Goal: Information Seeking & Learning: Check status

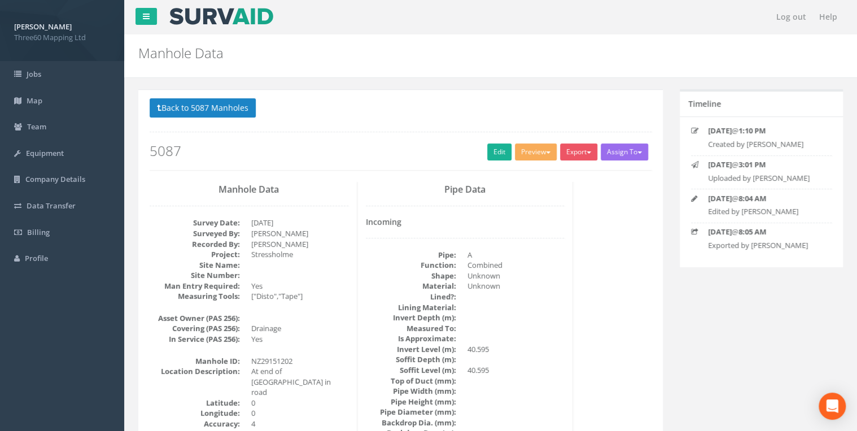
click at [179, 101] on button "Back to 5087 Manholes" at bounding box center [203, 107] width 106 height 19
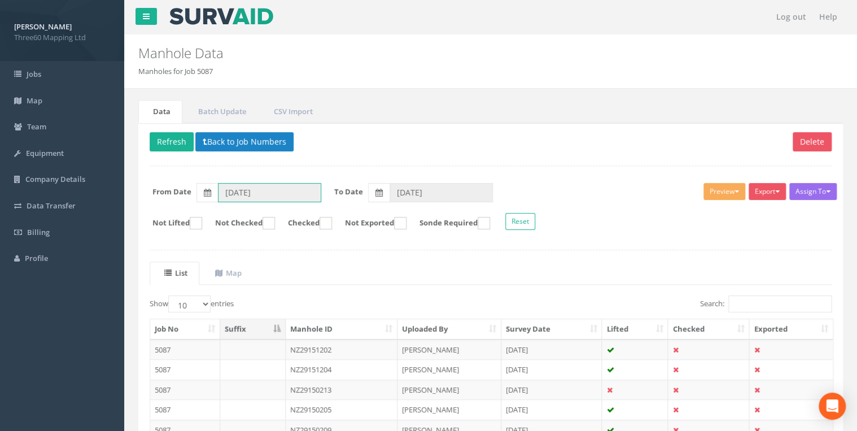
click at [237, 194] on input "[DATE]" at bounding box center [269, 192] width 103 height 19
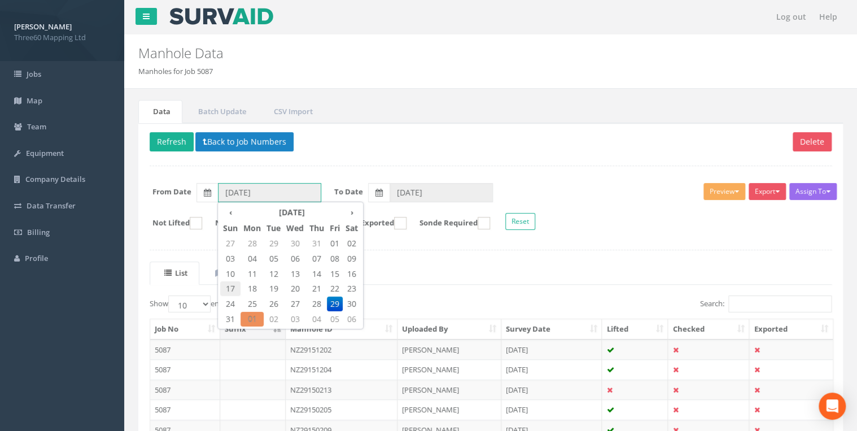
click at [234, 286] on span "17" at bounding box center [230, 288] width 20 height 15
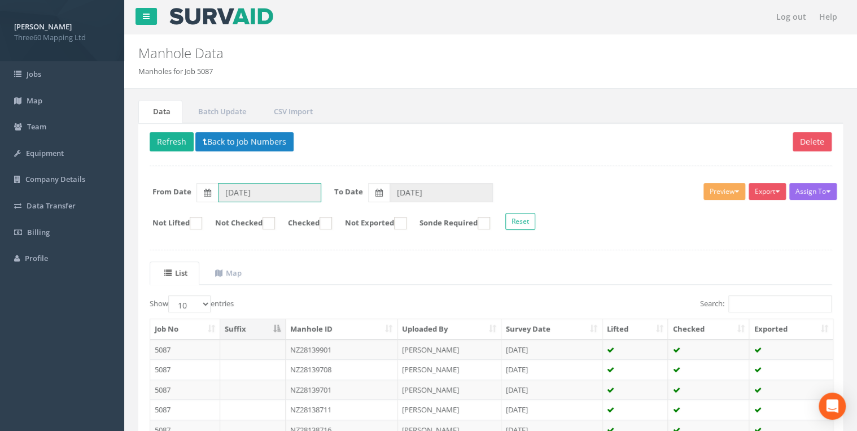
type input "[DATE]"
click at [413, 188] on input "[DATE]" at bounding box center [441, 192] width 103 height 19
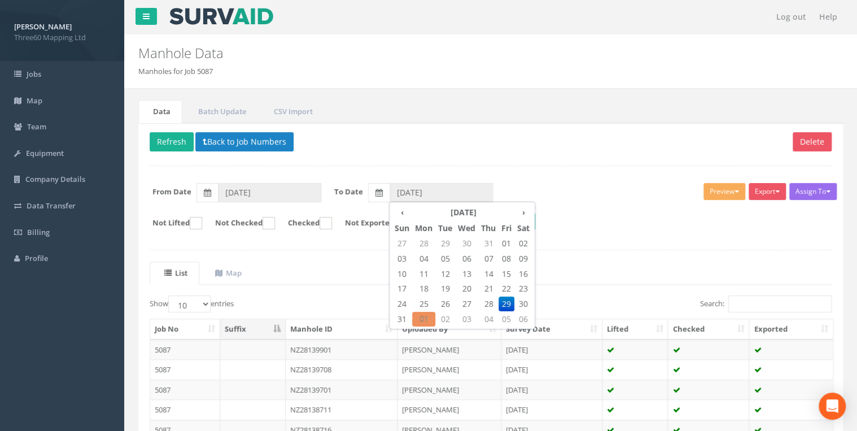
click at [465, 126] on div "Delete Refresh Back to Job Numbers Assign To No Companies Added Export 360 Manh…" at bounding box center [490, 358] width 705 height 470
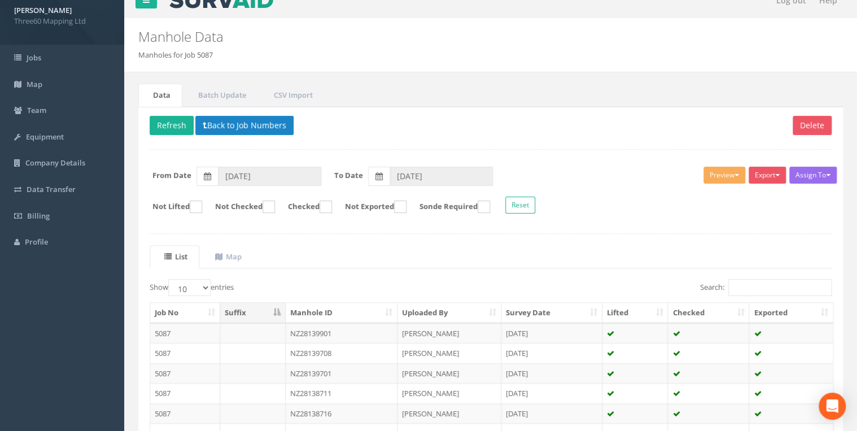
scroll to position [196, 0]
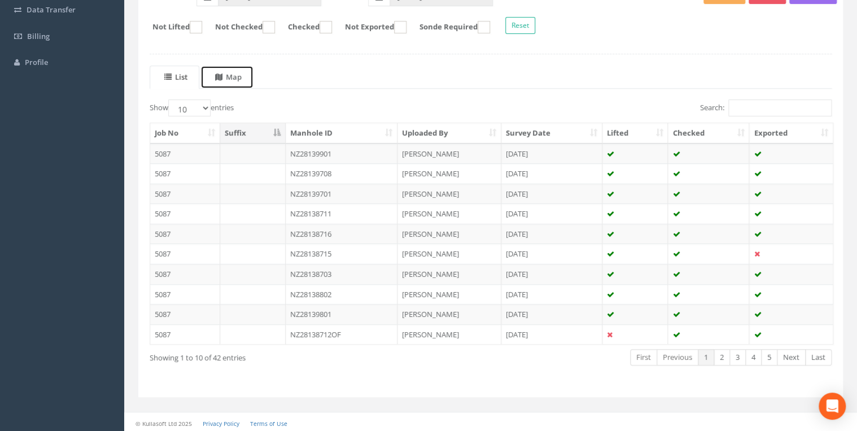
click at [217, 72] on link "Map" at bounding box center [226, 76] width 53 height 23
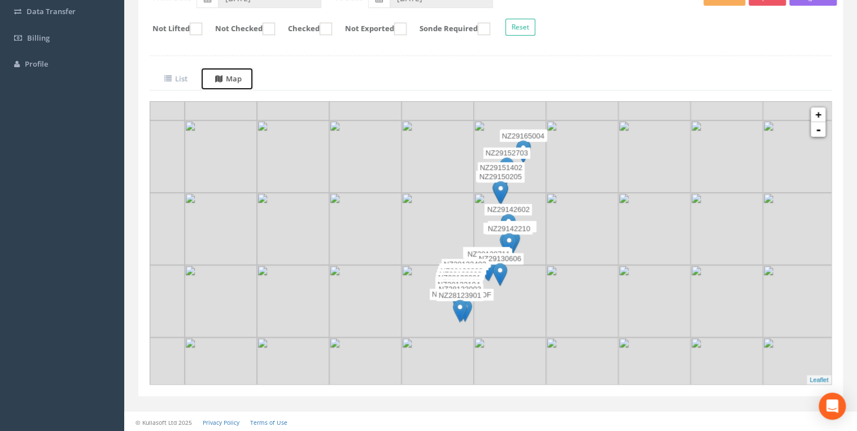
scroll to position [134, 0]
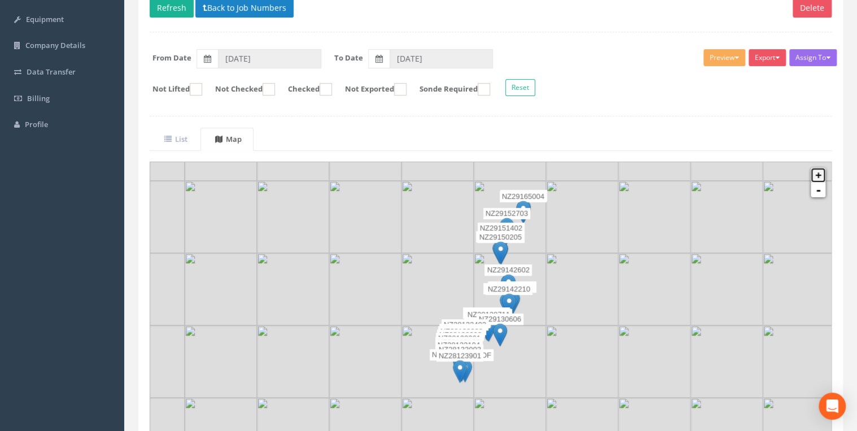
click at [814, 176] on link "+" at bounding box center [818, 175] width 15 height 15
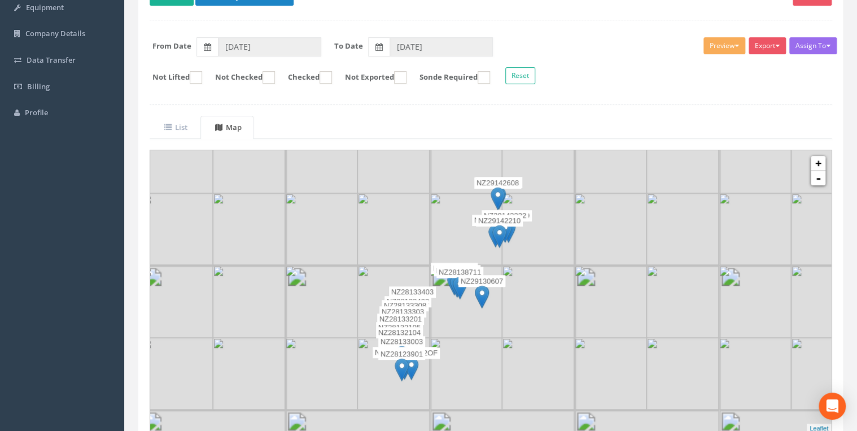
drag, startPoint x: 636, startPoint y: 225, endPoint x: 635, endPoint y: 188, distance: 36.7
click at [635, 193] on img at bounding box center [610, 229] width 72 height 72
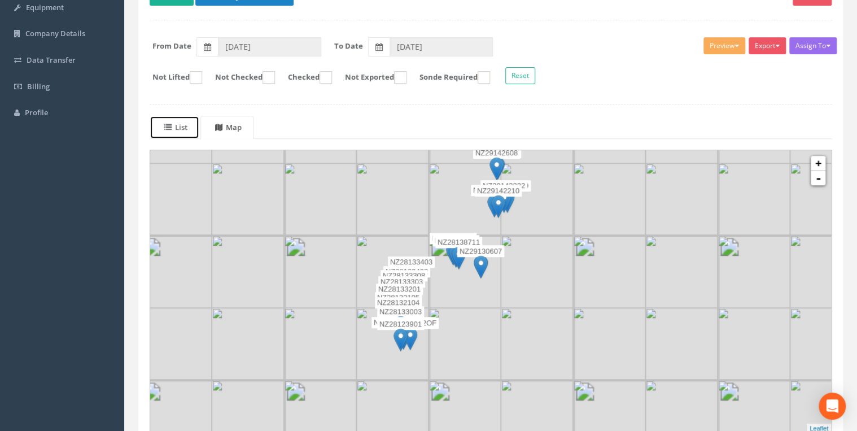
click at [193, 123] on link "List" at bounding box center [175, 127] width 50 height 23
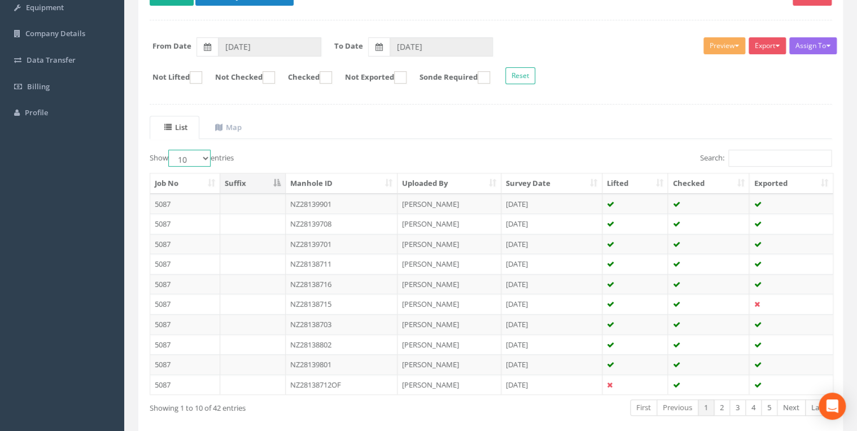
click at [198, 154] on select "10 25 50 100" at bounding box center [189, 158] width 42 height 17
select select "50"
click at [170, 150] on select "10 25 50 100" at bounding box center [189, 158] width 42 height 17
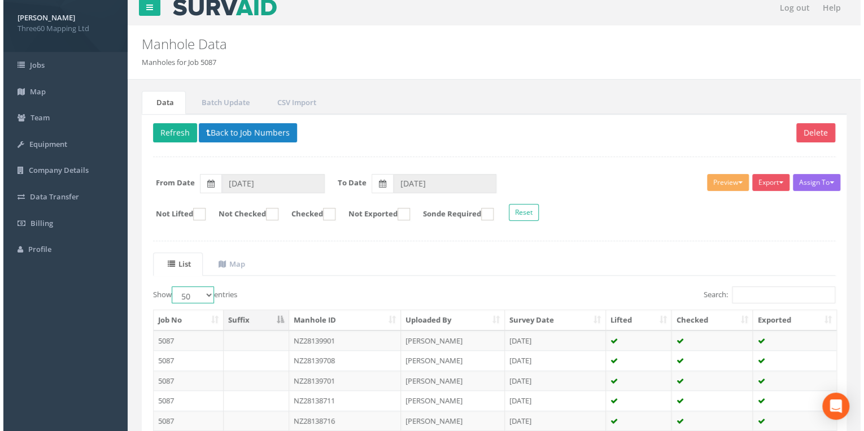
scroll to position [0, 0]
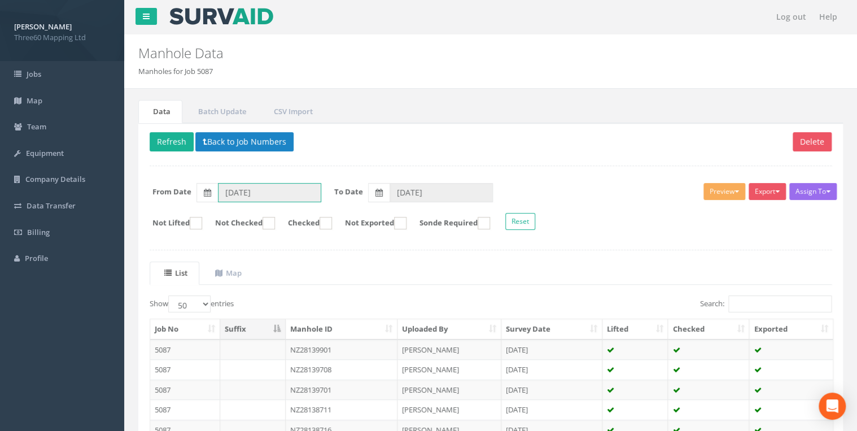
click at [238, 185] on input "[DATE]" at bounding box center [269, 192] width 103 height 19
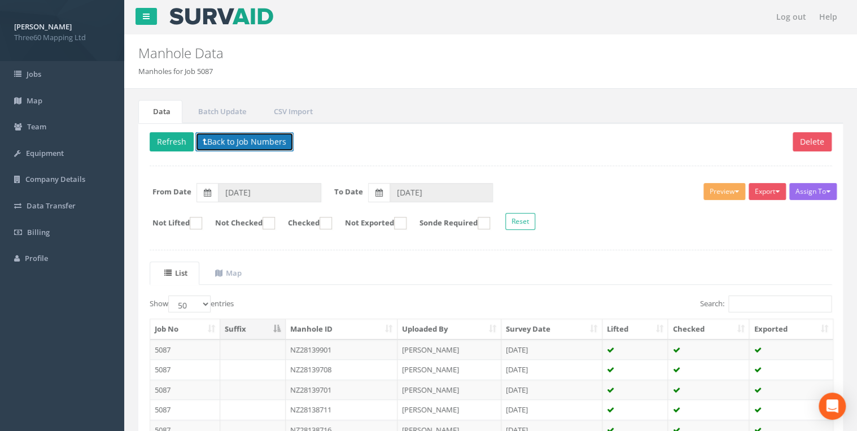
click at [221, 138] on button "Back to Job Numbers" at bounding box center [244, 141] width 98 height 19
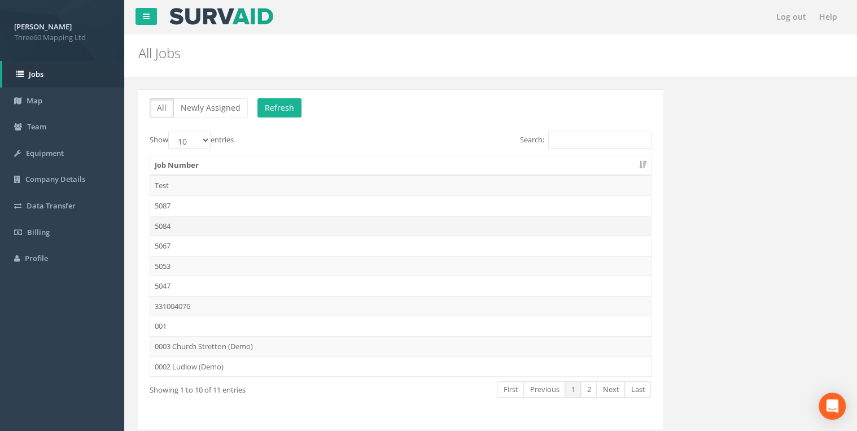
click at [188, 228] on td "5084" at bounding box center [400, 226] width 501 height 20
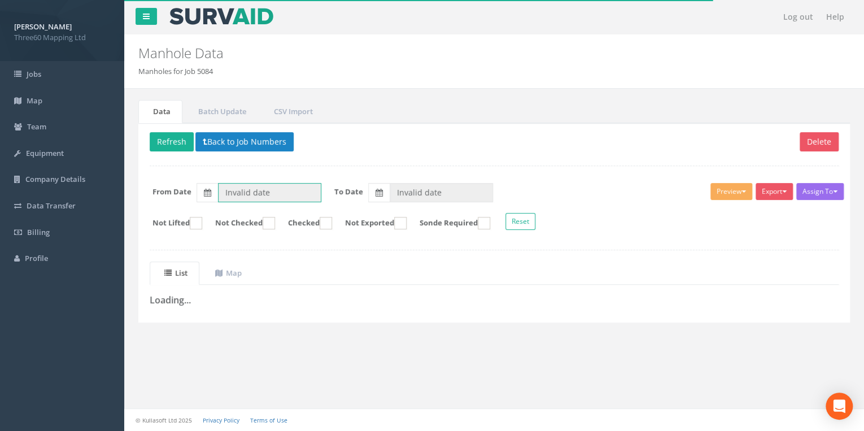
click at [282, 187] on input "Invalid date" at bounding box center [269, 192] width 103 height 19
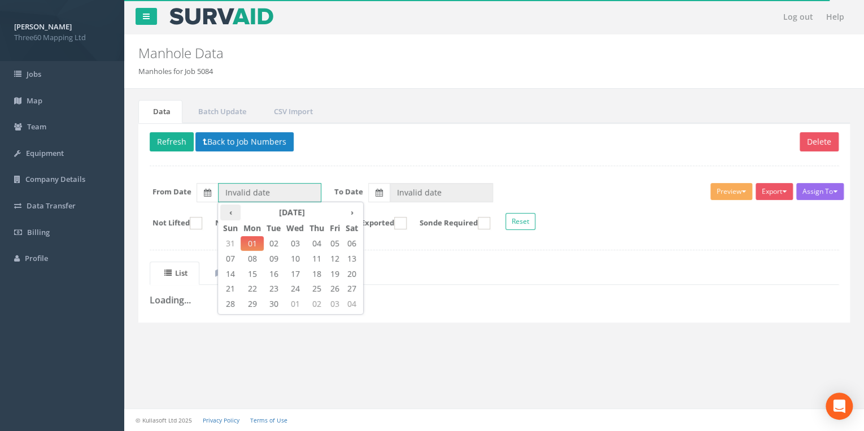
click at [232, 211] on th "‹" at bounding box center [230, 212] width 20 height 16
click at [238, 289] on span "17" at bounding box center [230, 288] width 20 height 15
type input "[DATE]"
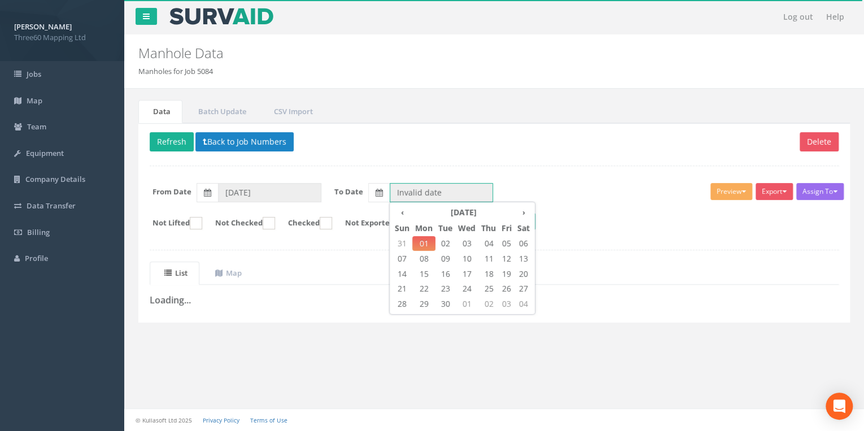
click at [401, 194] on input "Invalid date" at bounding box center [441, 192] width 103 height 19
click at [400, 211] on th "‹" at bounding box center [402, 212] width 20 height 16
click at [488, 306] on span "28" at bounding box center [488, 303] width 20 height 15
type input "[DATE]"
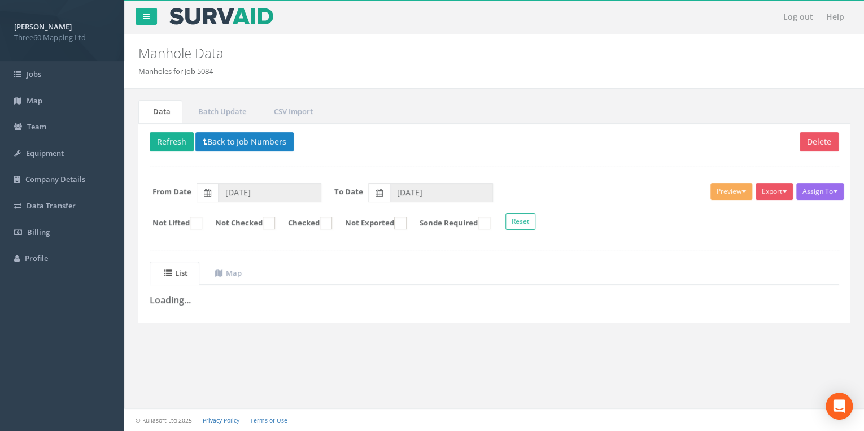
click at [528, 154] on div "Delete Refresh Back to Job Numbers Assign To No Companies Added Export 360 Manh…" at bounding box center [493, 222] width 711 height 199
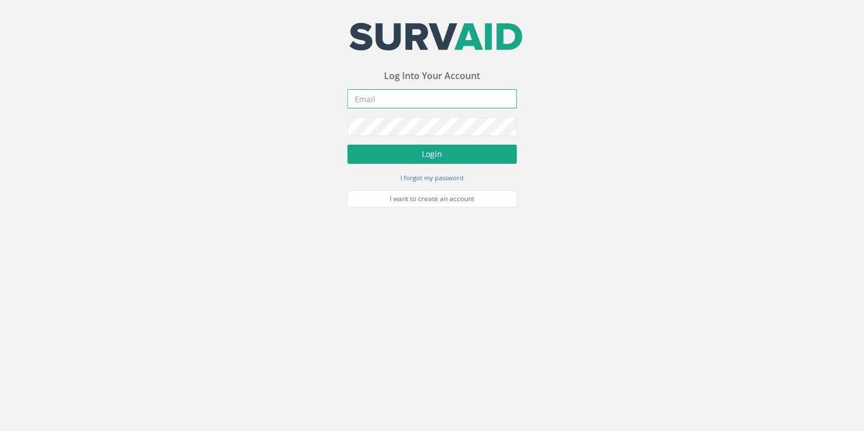
type input "[EMAIL_ADDRESS][DOMAIN_NAME]"
click at [438, 156] on button "Login" at bounding box center [431, 154] width 169 height 19
